Goal: Information Seeking & Learning: Learn about a topic

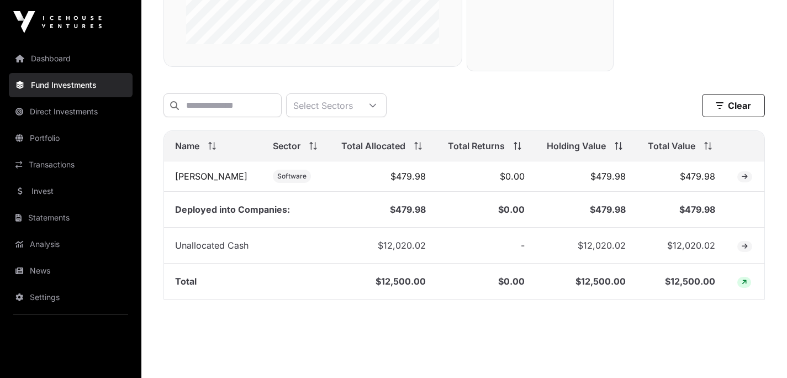
scroll to position [334, 0]
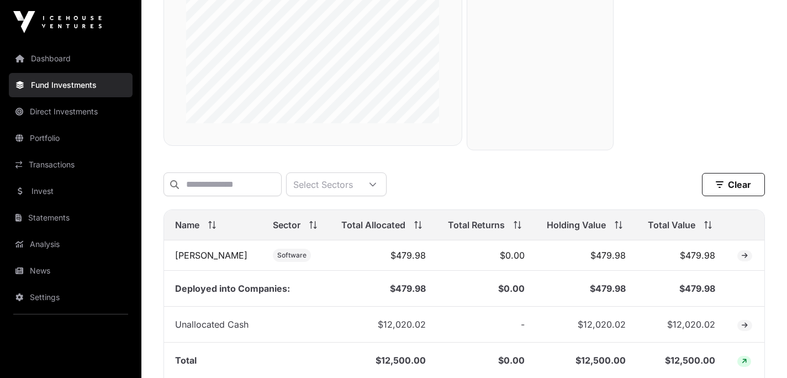
scroll to position [360, 0]
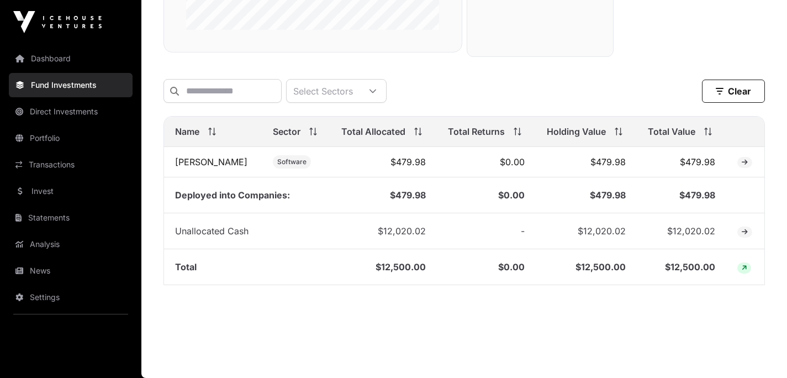
click at [376, 89] on icon at bounding box center [372, 91] width 7 height 4
click at [413, 79] on div "Software Clear" at bounding box center [463, 91] width 601 height 24
click at [191, 162] on link "[PERSON_NAME]" at bounding box center [211, 161] width 72 height 11
